Goal: Transaction & Acquisition: Purchase product/service

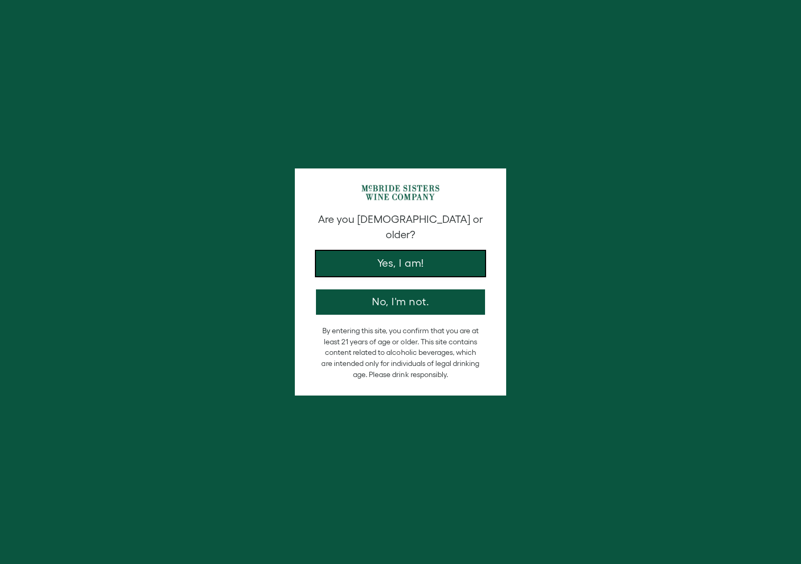
click at [399, 251] on button "Yes, I am!" at bounding box center [400, 263] width 169 height 25
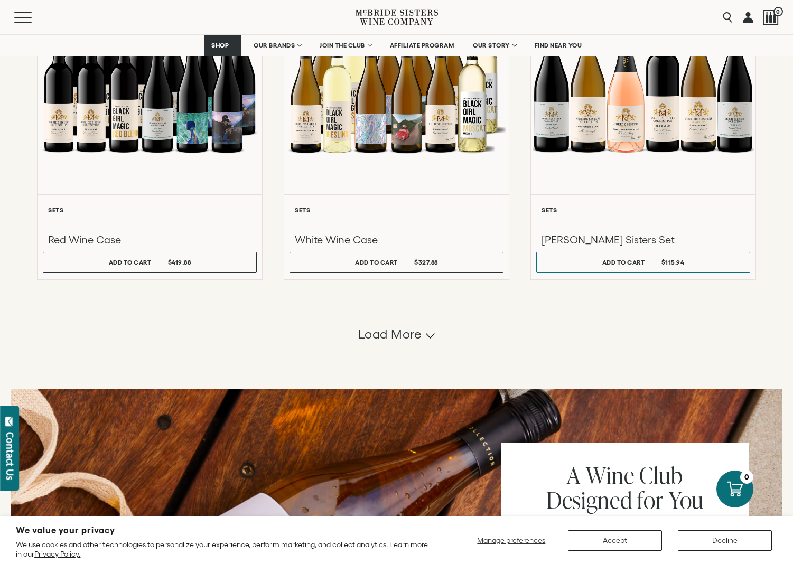
scroll to position [898, 0]
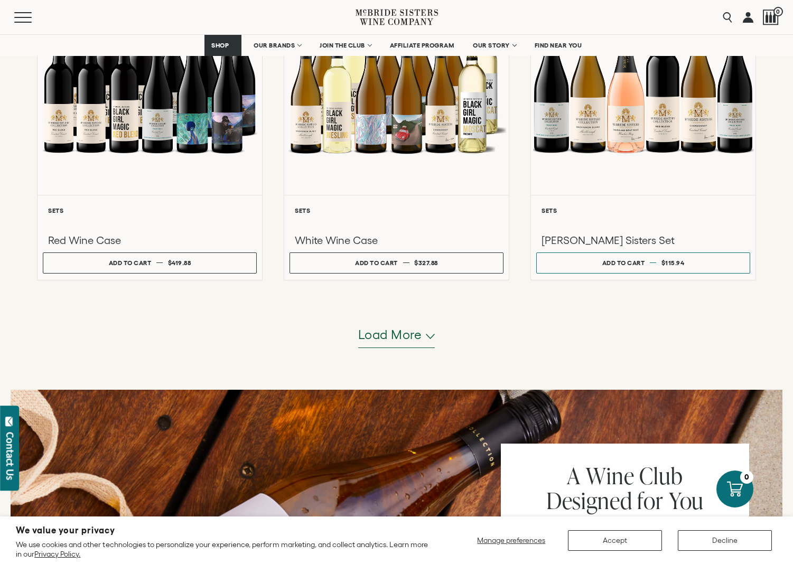
click at [384, 334] on span "Load more" at bounding box center [390, 335] width 64 height 18
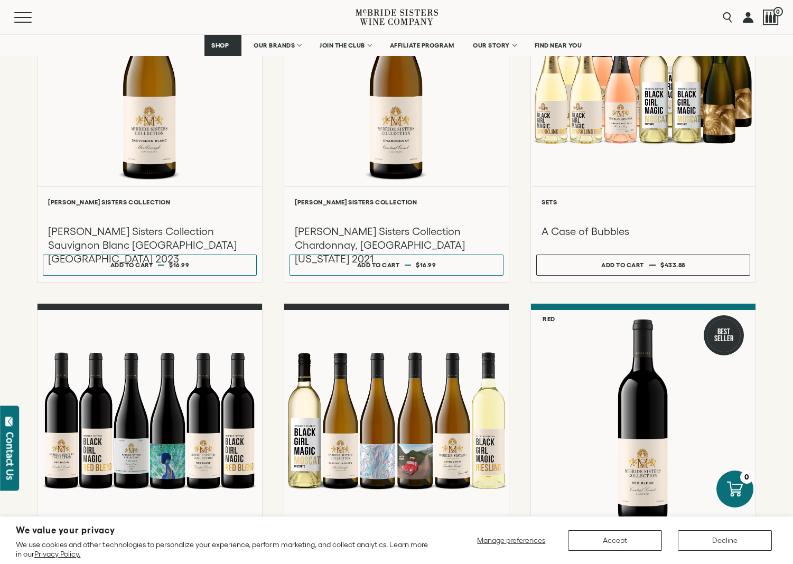
scroll to position [1215, 0]
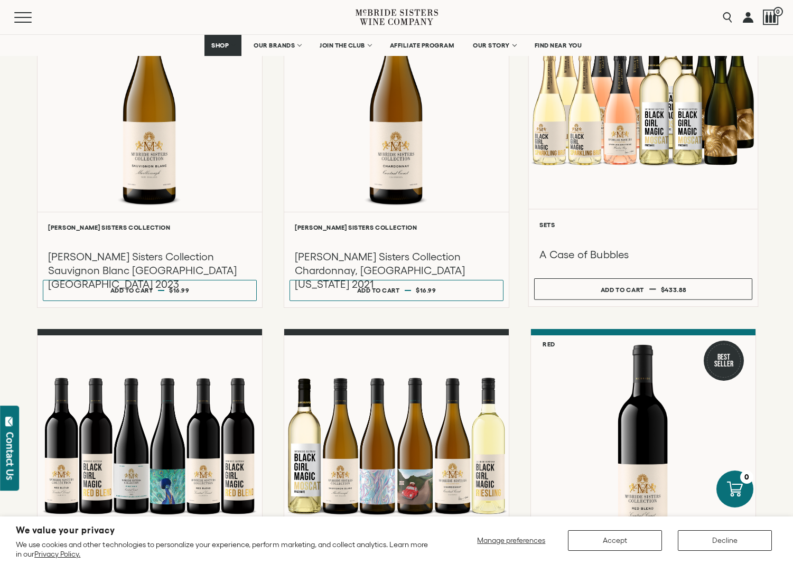
click at [634, 165] on div at bounding box center [643, 96] width 229 height 225
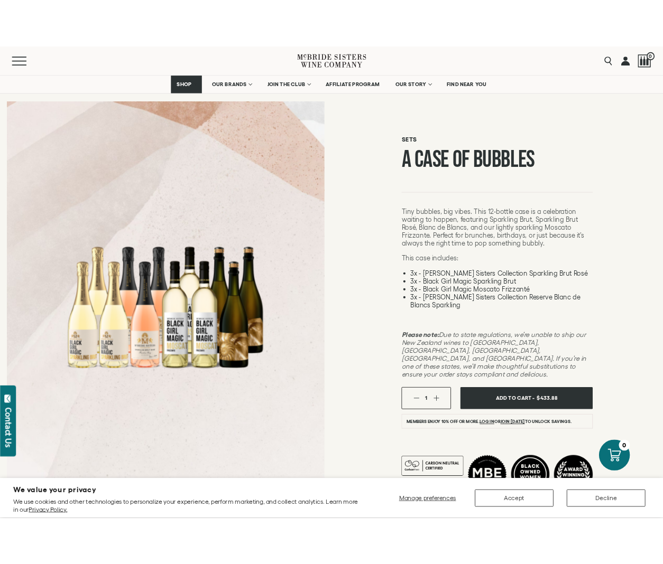
scroll to position [106, 0]
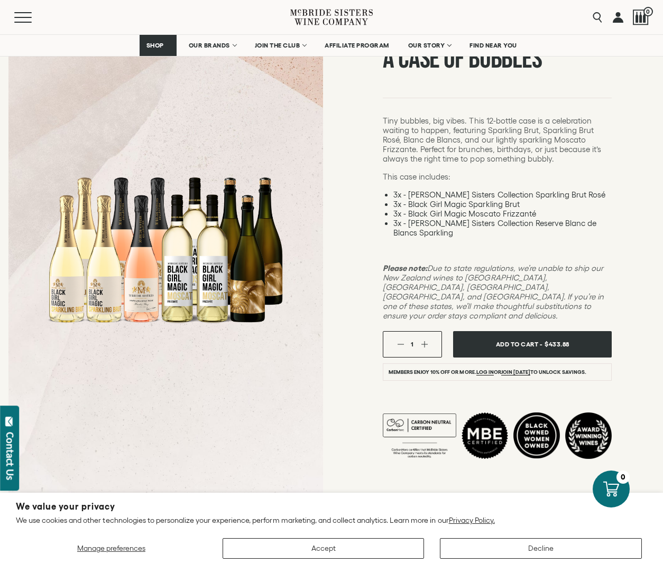
click at [237, 343] on div at bounding box center [166, 250] width 238 height 238
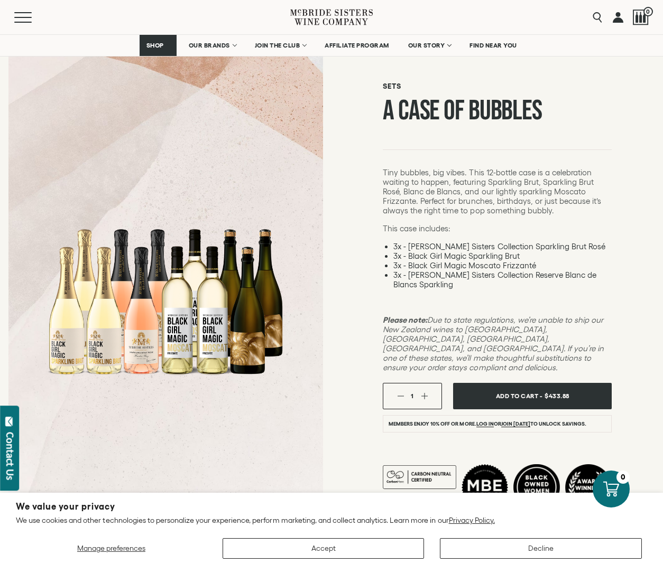
scroll to position [53, 0]
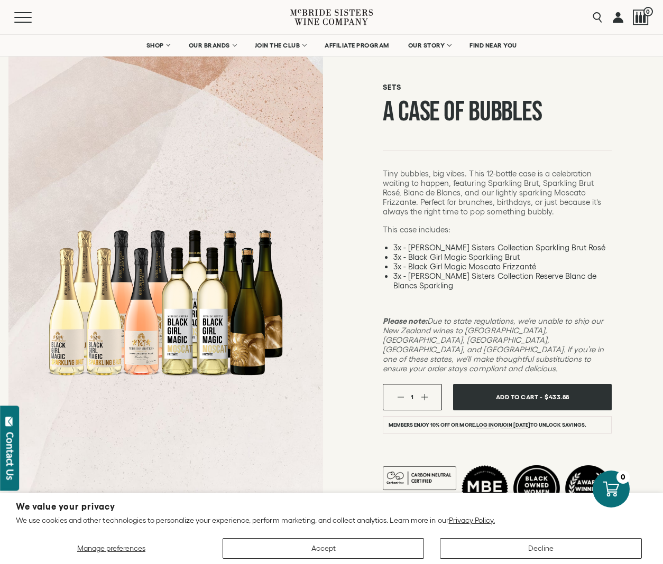
click at [426, 295] on div "Tiny bubbles, big vibes. This 12-bottle case is a celebration waiting to happen…" at bounding box center [497, 271] width 229 height 204
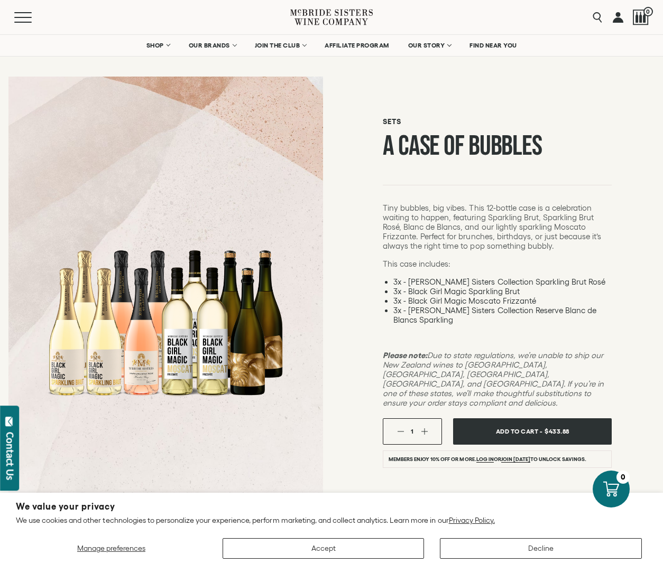
scroll to position [0, 0]
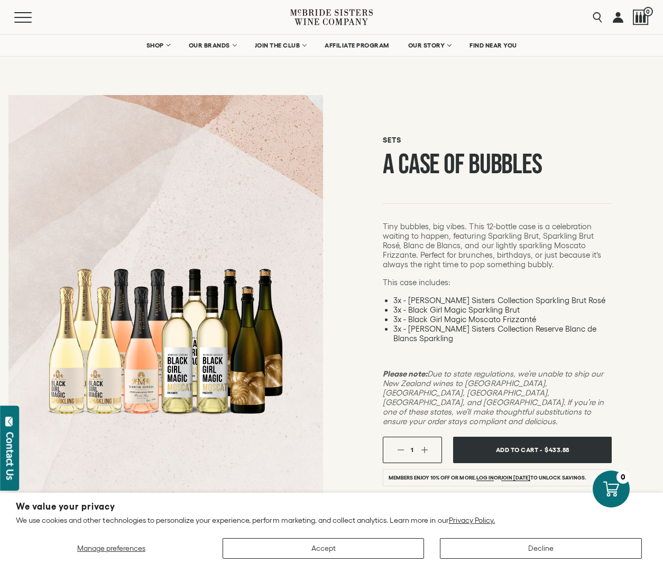
click at [375, 96] on div "Sets A Case of Bubbles This case includes: 3x - McBride Sisters Collection Spar…" at bounding box center [496, 348] width 331 height 523
click at [426, 446] on button "button" at bounding box center [424, 449] width 7 height 7
